Goal: Find specific page/section: Find specific page/section

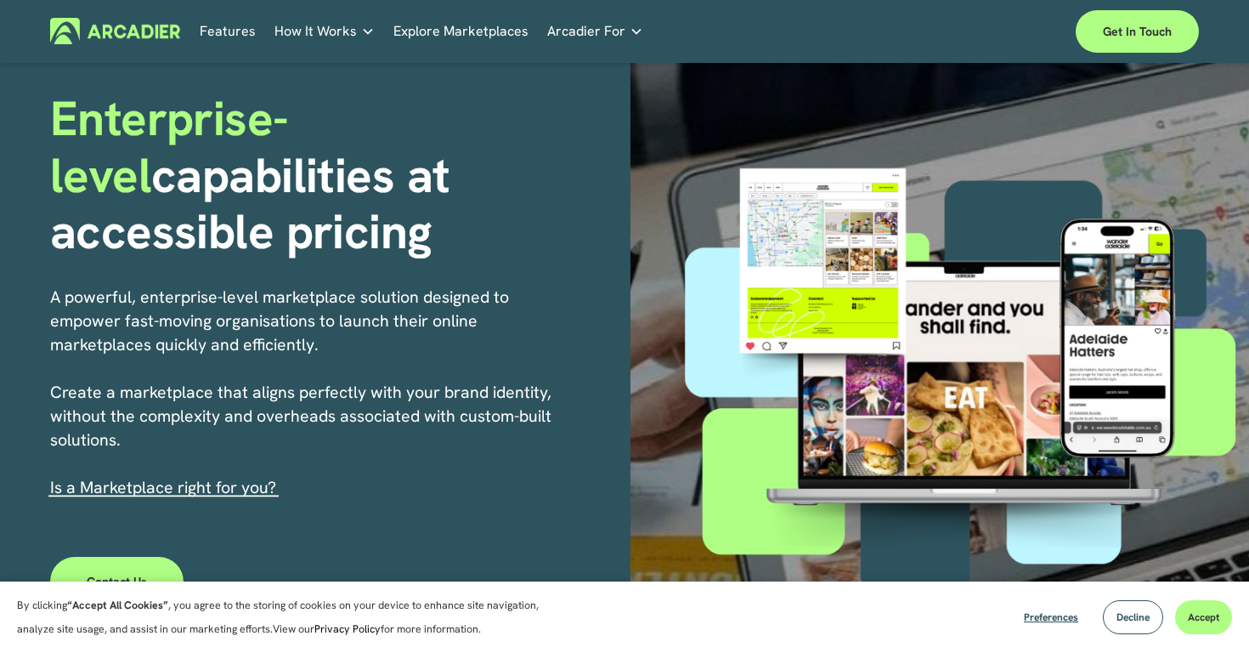
scroll to position [122, 0]
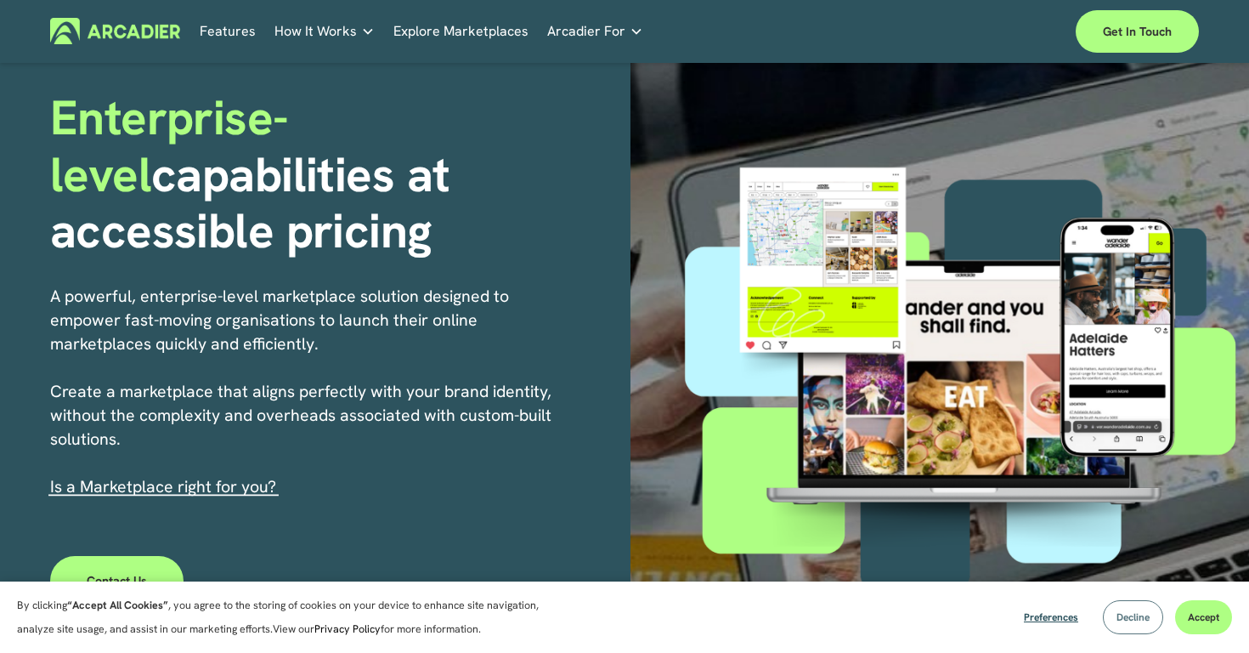
click at [1141, 626] on button "Decline" at bounding box center [1133, 617] width 60 height 34
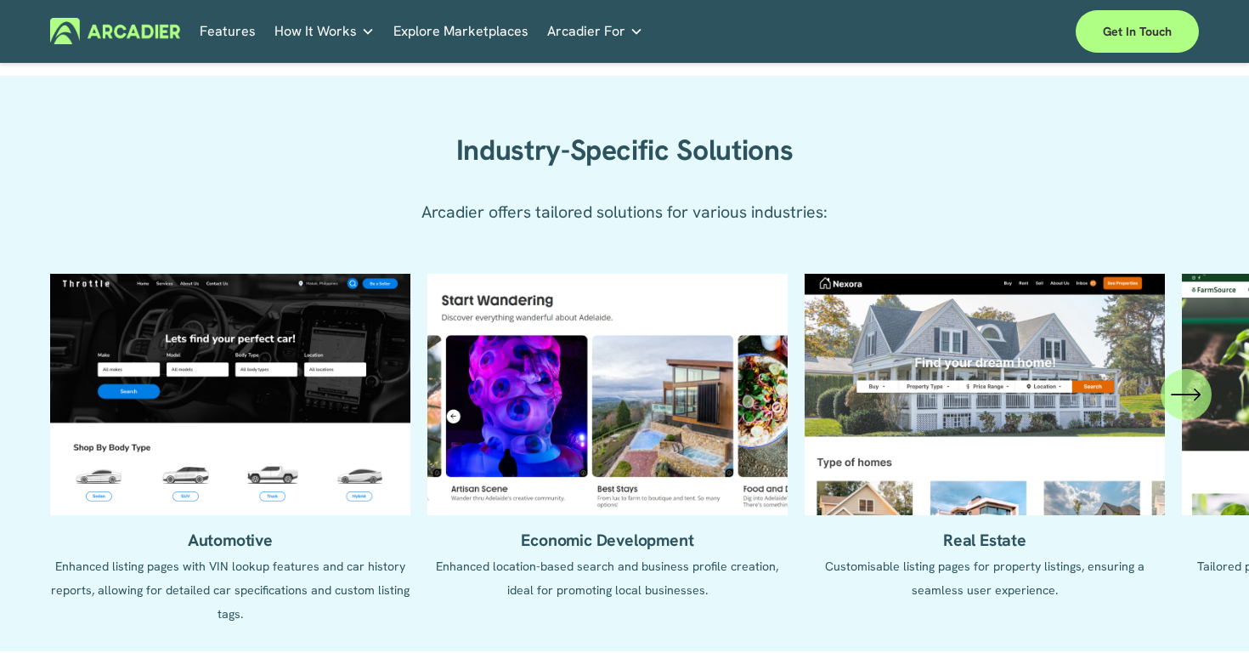
scroll to position [1730, 0]
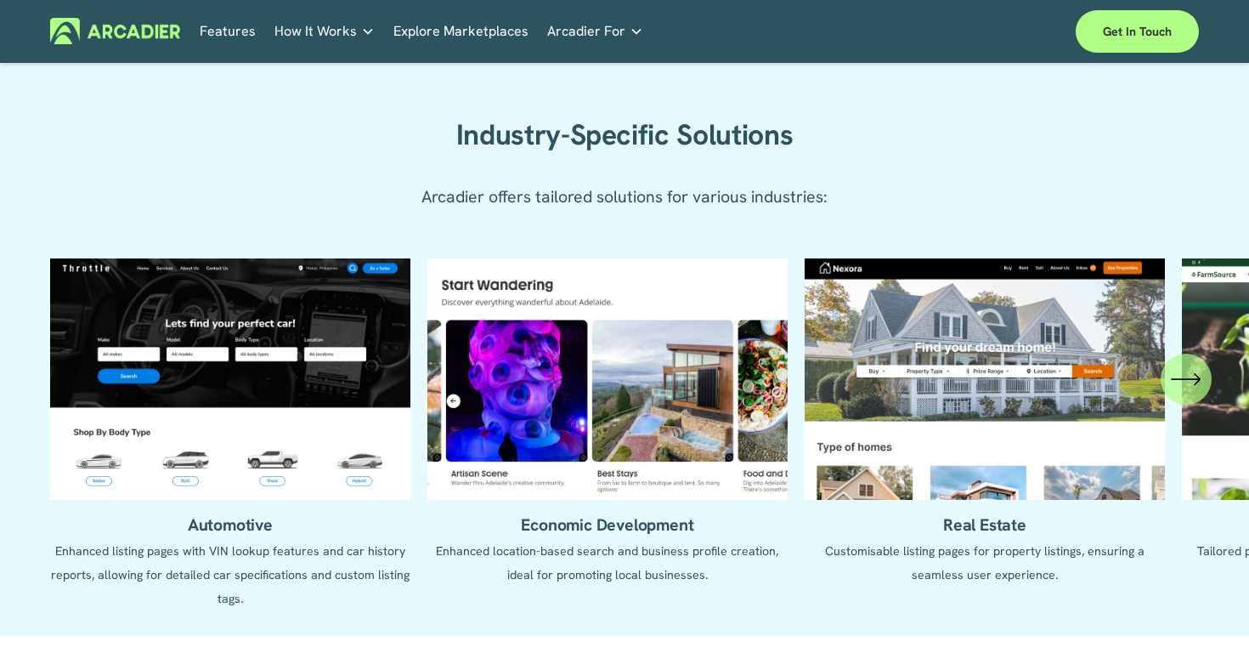
click at [1176, 380] on icon "\a \a \a Next\a \a" at bounding box center [1186, 379] width 31 height 31
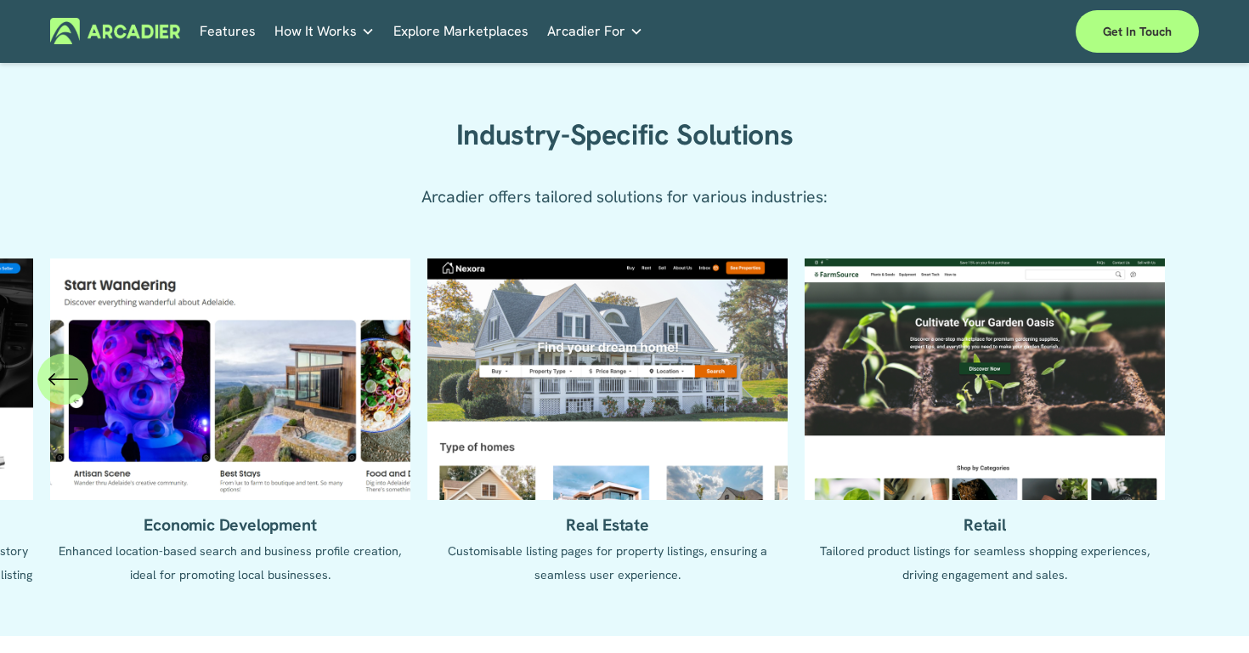
click at [1176, 380] on ul "Automotive Enhanced listing pages with VIN lookup features and car history repo…" at bounding box center [624, 433] width 1149 height 351
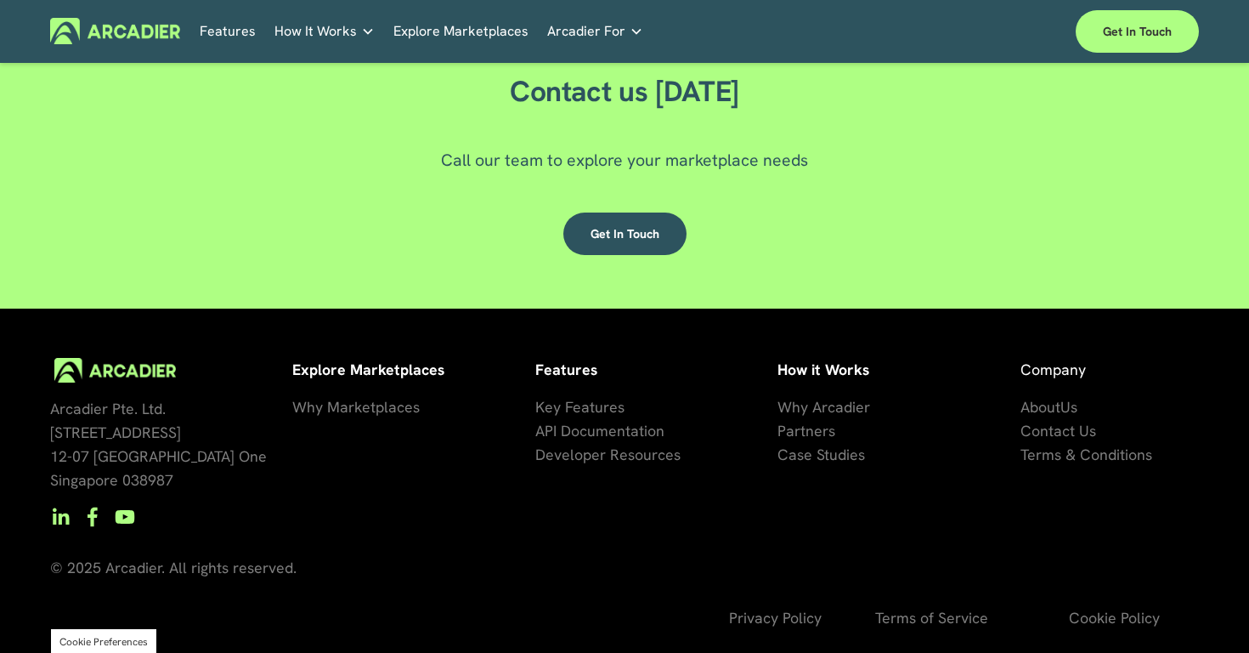
scroll to position [4852, 0]
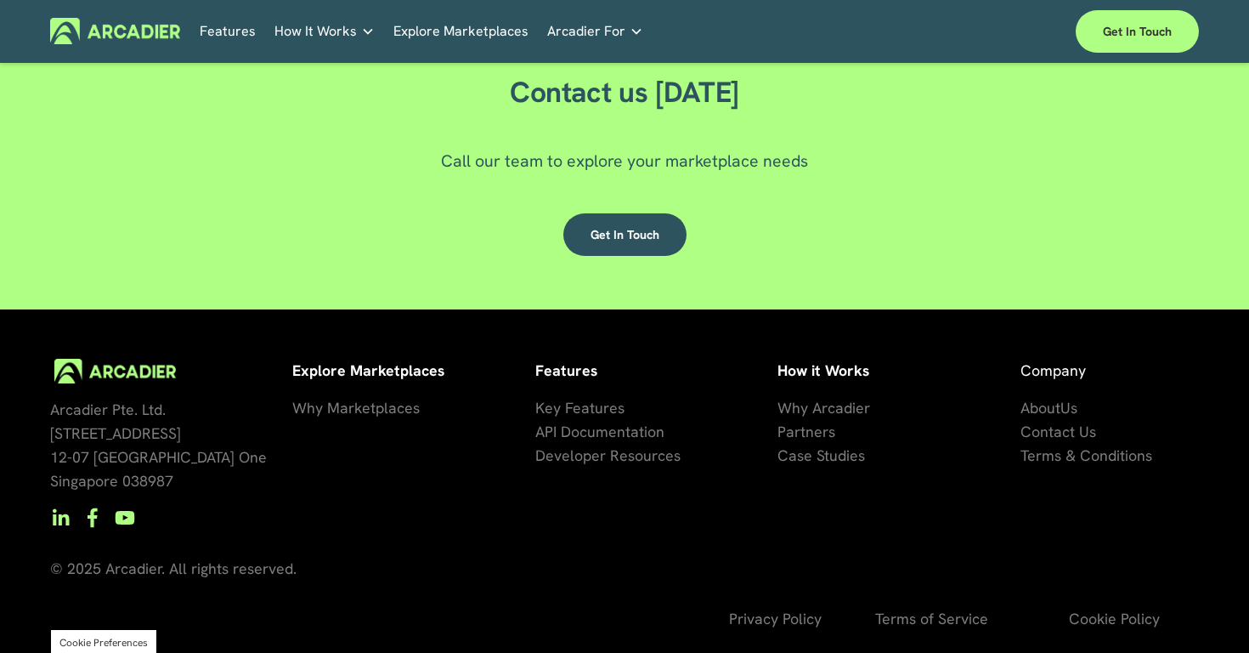
click at [0, 0] on link "Retail Marketplaces Whatever you are offering to your customer, we bring it all…" at bounding box center [0, 0] width 0 height 0
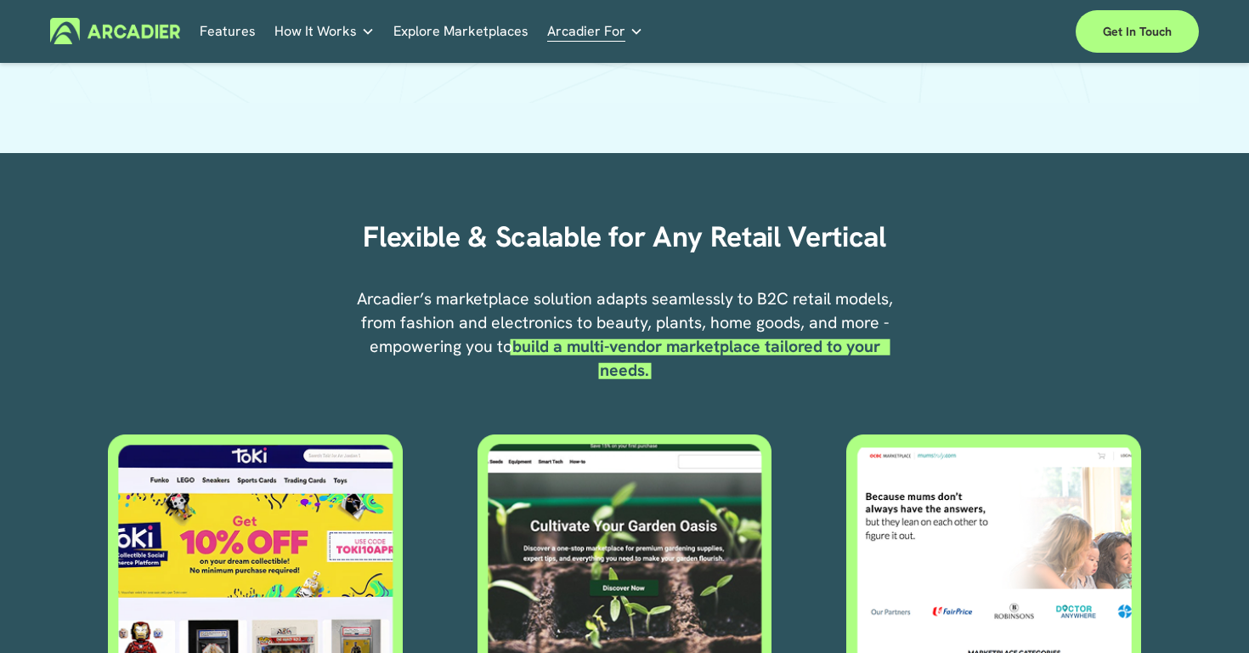
scroll to position [385, 0]
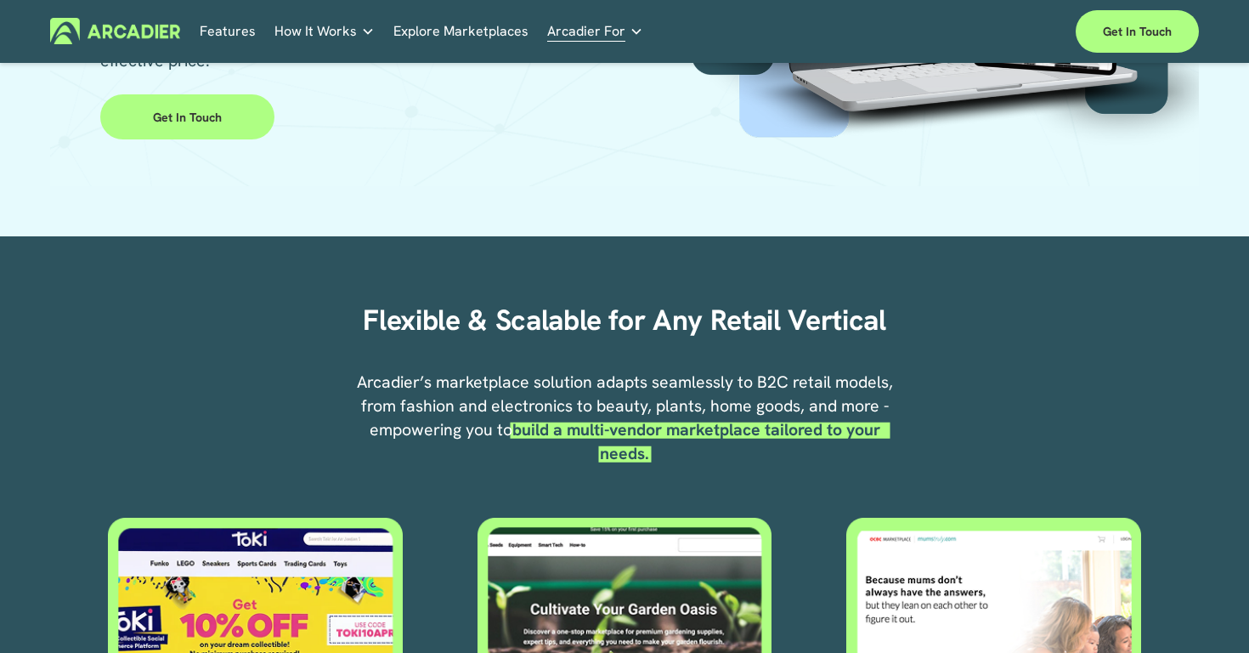
click at [0, 0] on link "Contact Us Ready to build your marketplace? Get in touch." at bounding box center [0, 0] width 0 height 0
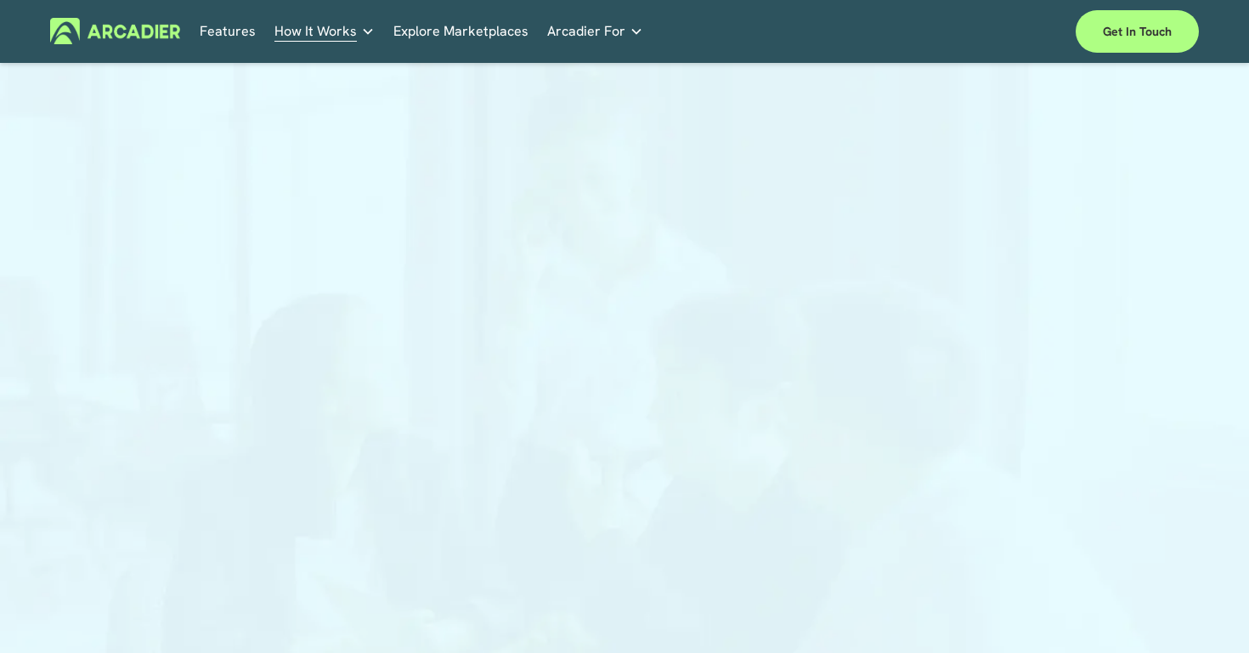
scroll to position [15, 0]
click at [1108, 37] on link "Get in touch" at bounding box center [1137, 31] width 123 height 42
click at [472, 36] on link "Explore Marketplaces" at bounding box center [461, 31] width 135 height 26
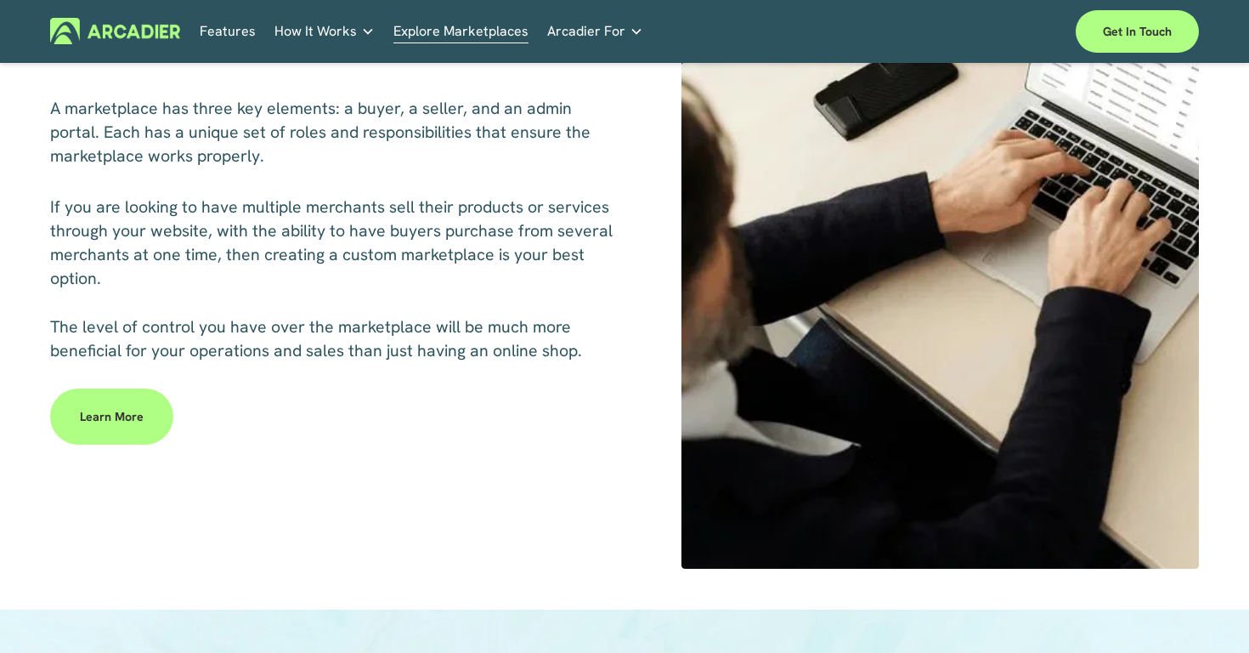
scroll to position [762, 0]
